Goal: Find specific page/section: Find specific page/section

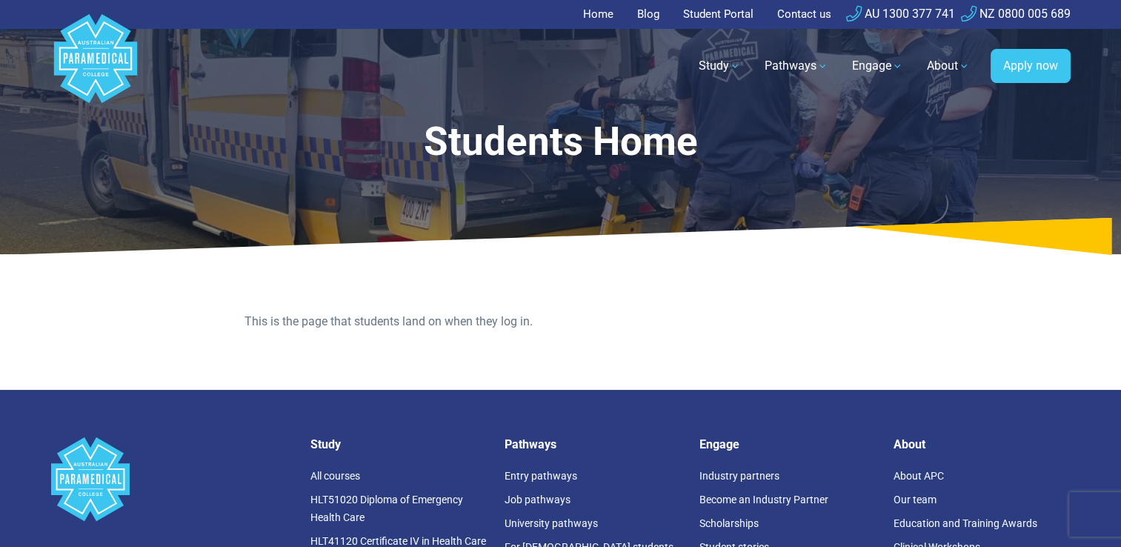
click at [709, 15] on link "Student Portal" at bounding box center [718, 14] width 88 height 29
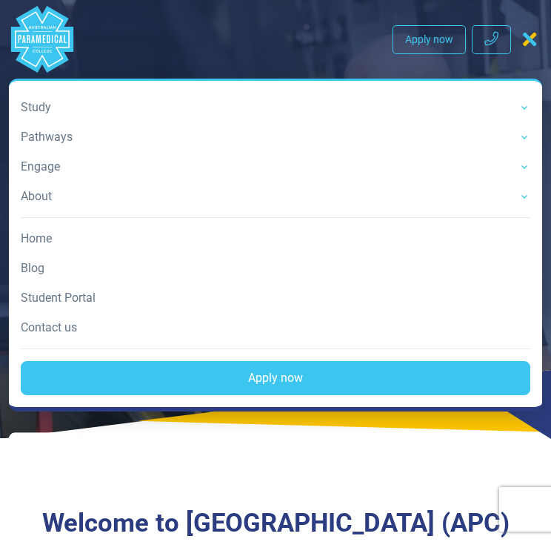
click at [520, 39] on button "Toggle navigation" at bounding box center [529, 39] width 25 height 27
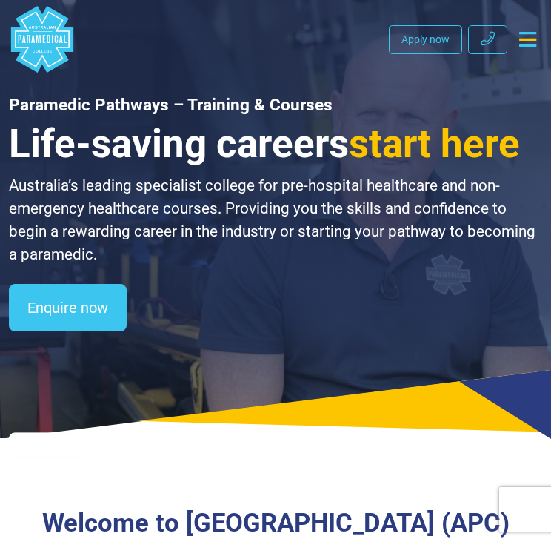
click at [520, 39] on icon "Toggle navigation" at bounding box center [528, 39] width 17 height 15
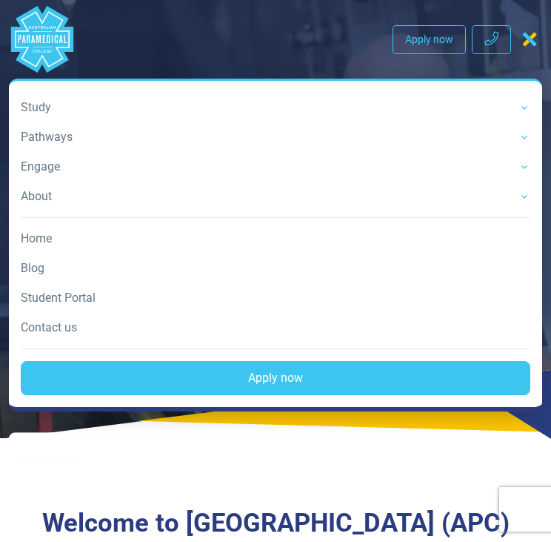
click at [36, 296] on link "Student Portal" at bounding box center [276, 298] width 510 height 30
